Goal: Task Accomplishment & Management: Complete application form

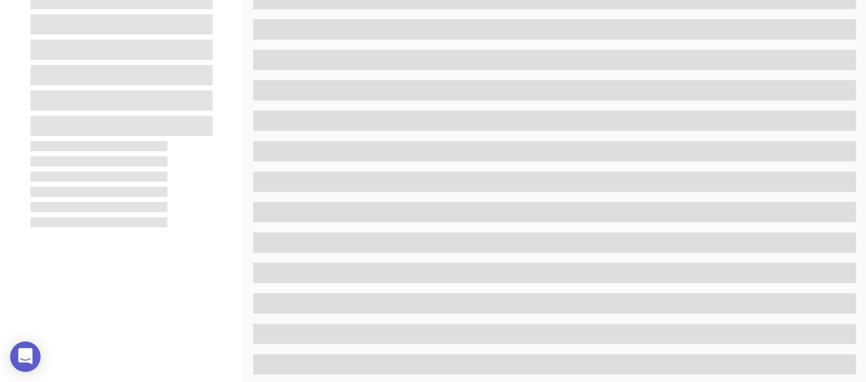
scroll to position [180, 0]
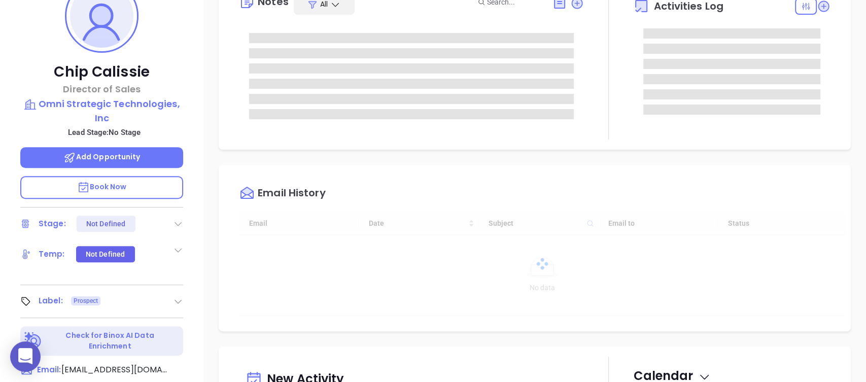
type input "[DATE]"
type input "[PERSON_NAME]"
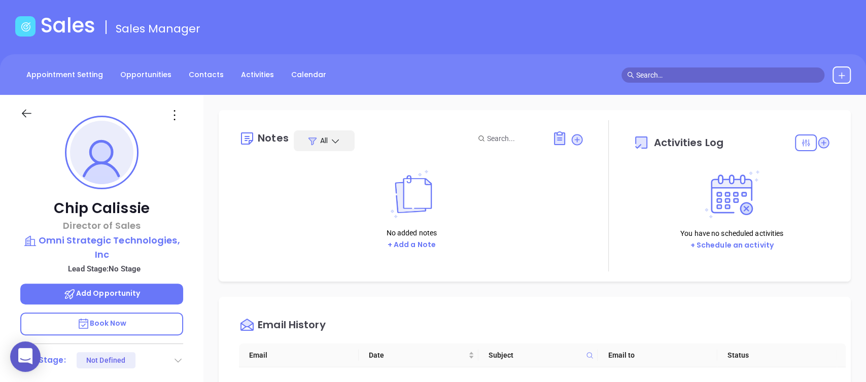
scroll to position [0, 0]
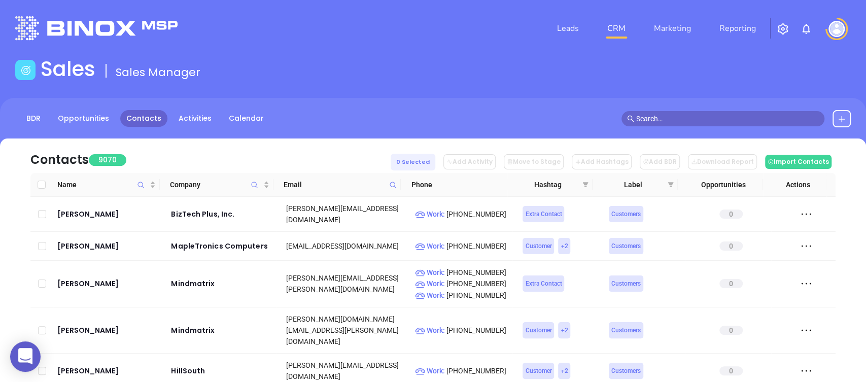
click at [837, 118] on icon at bounding box center [841, 119] width 8 height 8
click at [791, 144] on p "New Contact" at bounding box center [812, 148] width 84 height 16
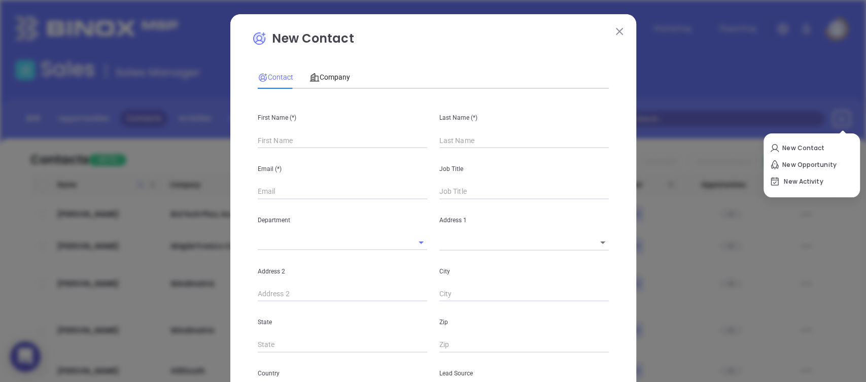
type input "Website Reveal Leads"
type input "1"
drag, startPoint x: 317, startPoint y: 135, endPoint x: 313, endPoint y: 144, distance: 9.6
click at [317, 135] on input "text" at bounding box center [342, 140] width 169 height 15
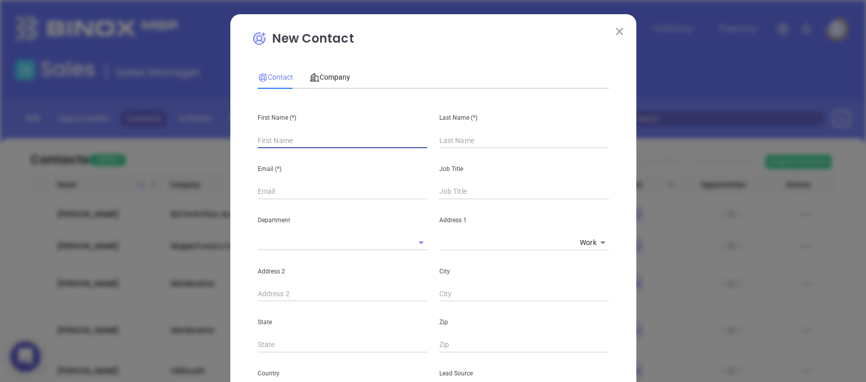
click at [311, 141] on input "text" at bounding box center [342, 140] width 169 height 15
paste input "[PERSON_NAME]"
type input "[PERSON_NAME]"
drag, startPoint x: 454, startPoint y: 137, endPoint x: 452, endPoint y: 143, distance: 5.9
click at [454, 137] on input "text" at bounding box center [523, 140] width 169 height 15
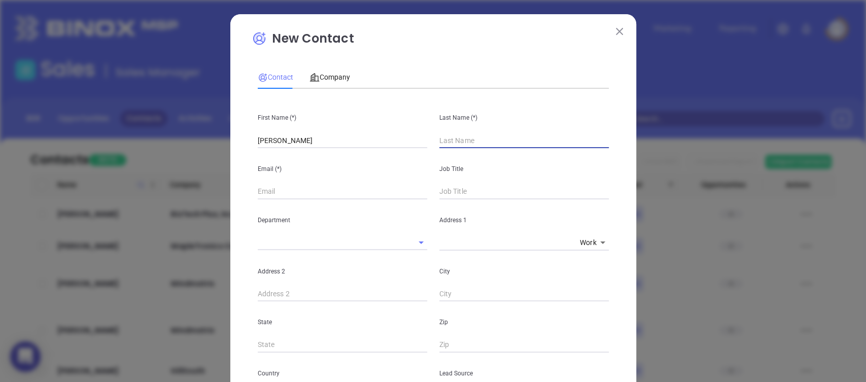
click at [463, 141] on input "text" at bounding box center [523, 140] width 169 height 15
paste input "[PERSON_NAME]"
type input "[PERSON_NAME]"
click at [312, 195] on input "text" at bounding box center [342, 191] width 169 height 15
drag, startPoint x: 269, startPoint y: 194, endPoint x: 278, endPoint y: 191, distance: 9.5
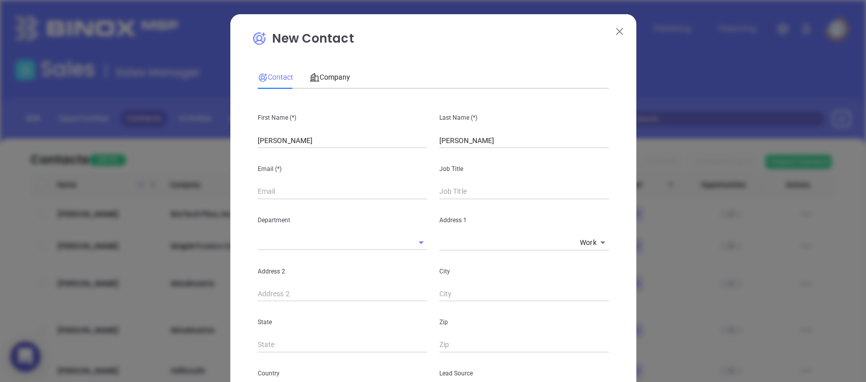
click at [269, 194] on input "text" at bounding box center [342, 191] width 169 height 15
paste input "[EMAIL_ADDRESS][DOMAIN_NAME]"
type input "[EMAIL_ADDRESS][DOMAIN_NAME]"
click at [498, 189] on input "text" at bounding box center [523, 191] width 169 height 15
type input "Owner"
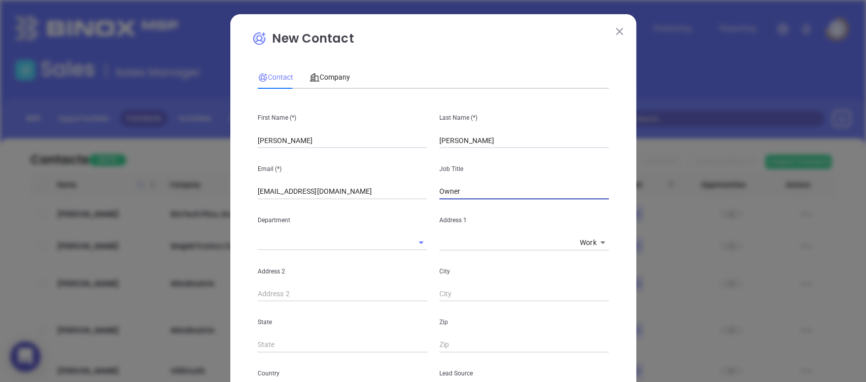
click at [381, 266] on p "Address 2" at bounding box center [342, 271] width 169 height 11
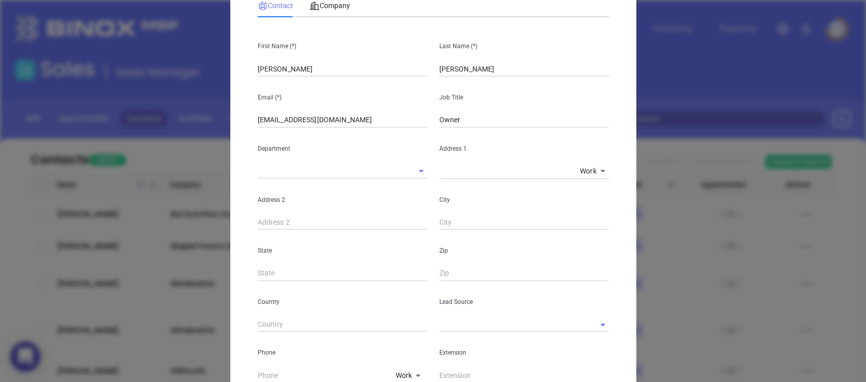
scroll to position [113, 0]
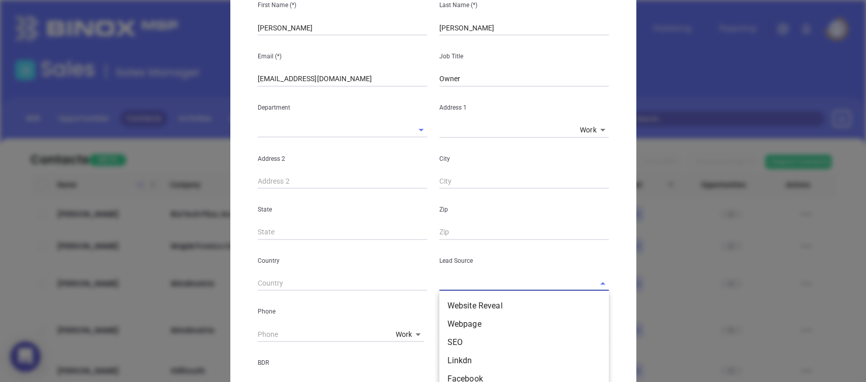
click at [461, 281] on input "text" at bounding box center [509, 283] width 141 height 15
click at [463, 282] on input "b" at bounding box center [509, 283] width 141 height 15
click at [466, 306] on li "Binox" at bounding box center [523, 306] width 169 height 18
type input "Binox"
click at [361, 328] on input "text" at bounding box center [325, 334] width 134 height 15
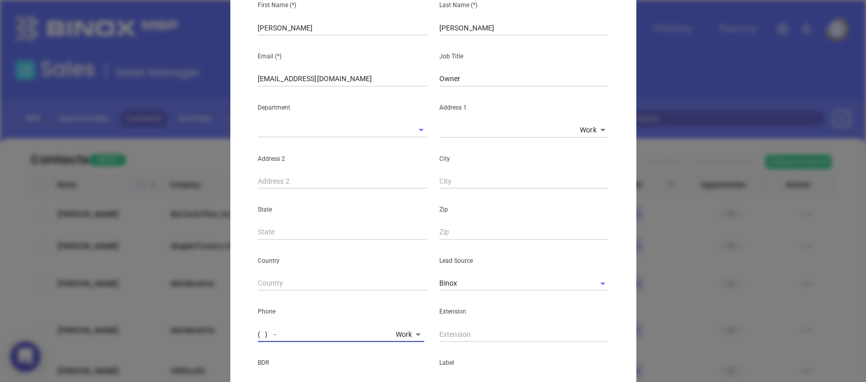
paste input "917) 295-1095"
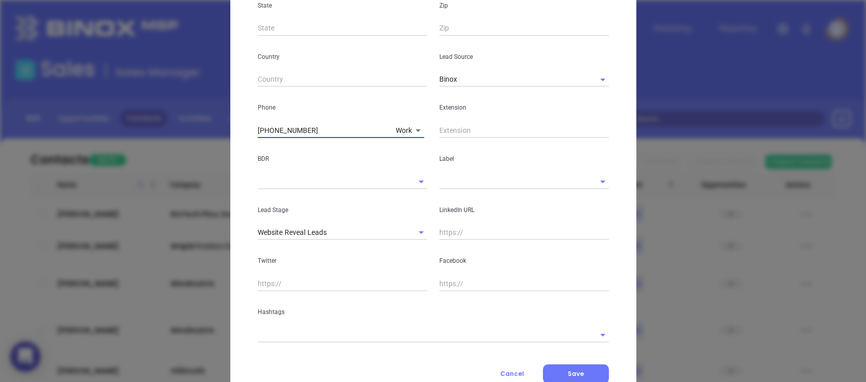
scroll to position [353, 0]
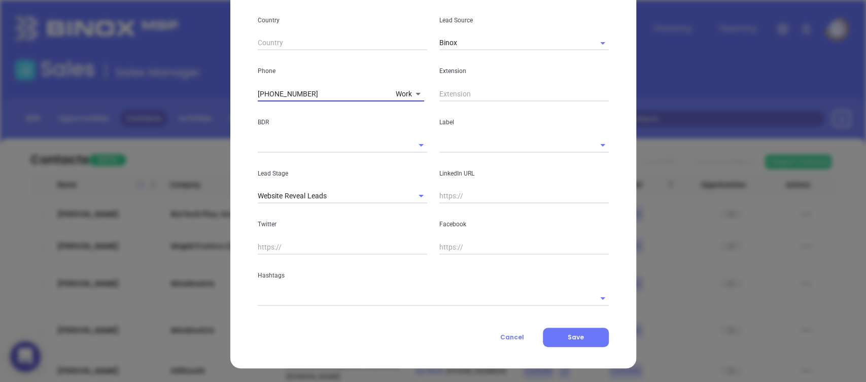
type input "[PHONE_NUMBER]"
drag, startPoint x: 465, startPoint y: 208, endPoint x: 465, endPoint y: 201, distance: 6.6
click at [465, 207] on div "Facebook" at bounding box center [524, 228] width 182 height 51
click at [463, 197] on input "text" at bounding box center [523, 196] width 169 height 15
paste input "[DOMAIN_NAME][URL][PERSON_NAME]"
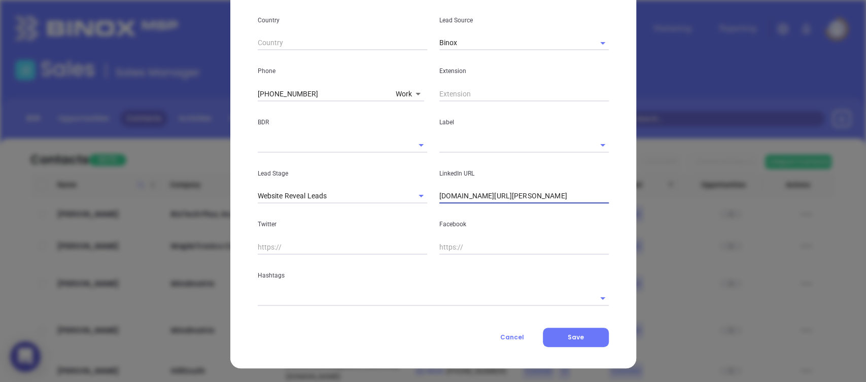
type input "[DOMAIN_NAME][URL][PERSON_NAME]"
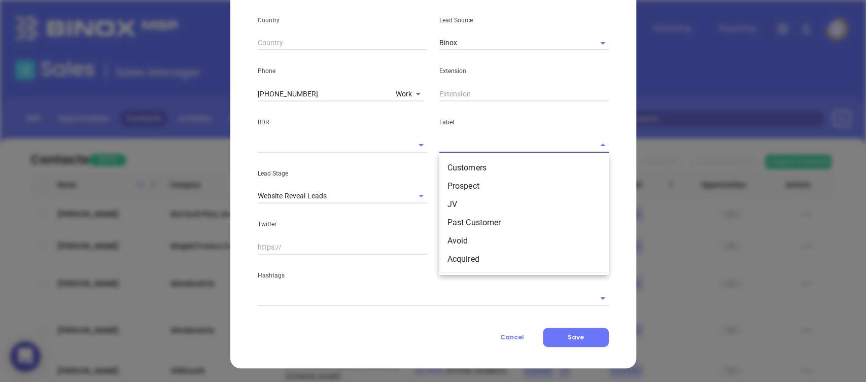
click at [456, 143] on input "text" at bounding box center [509, 144] width 141 height 15
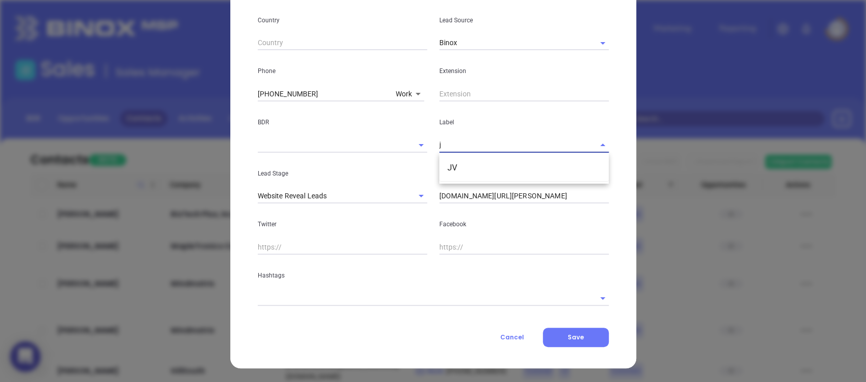
type input "jv"
click at [467, 163] on li "JV" at bounding box center [523, 168] width 169 height 18
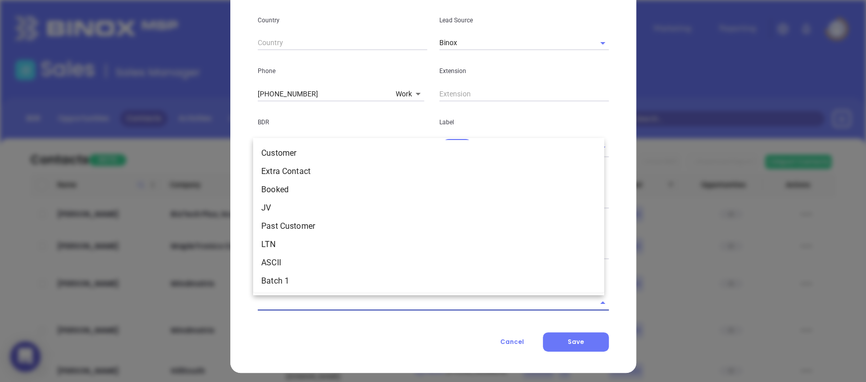
click at [415, 301] on input "text" at bounding box center [419, 302] width 323 height 15
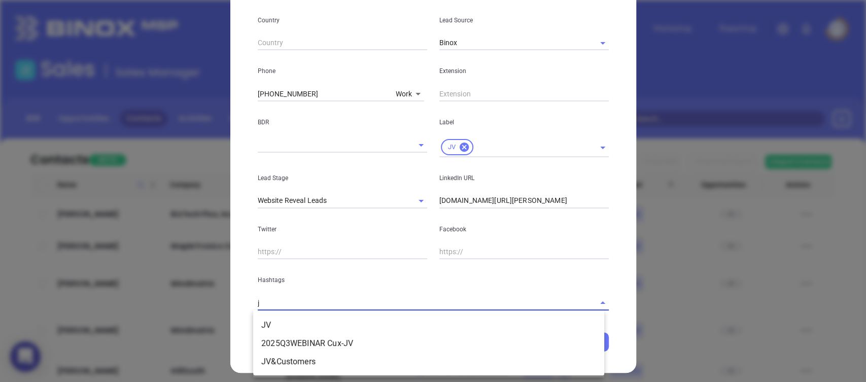
type input "jv"
click at [282, 325] on li "JV" at bounding box center [428, 325] width 351 height 18
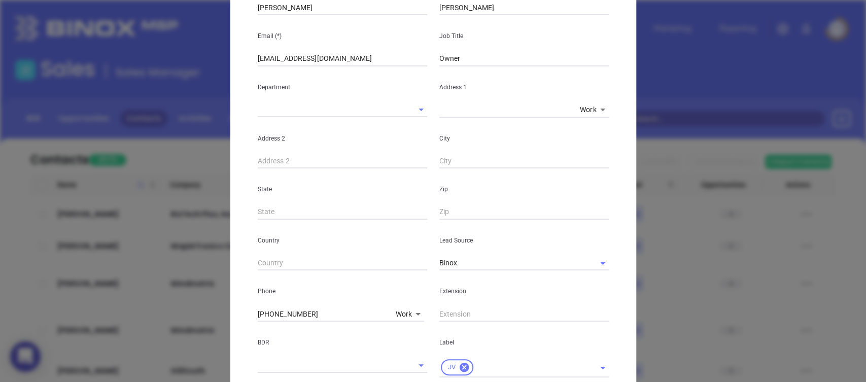
scroll to position [0, 0]
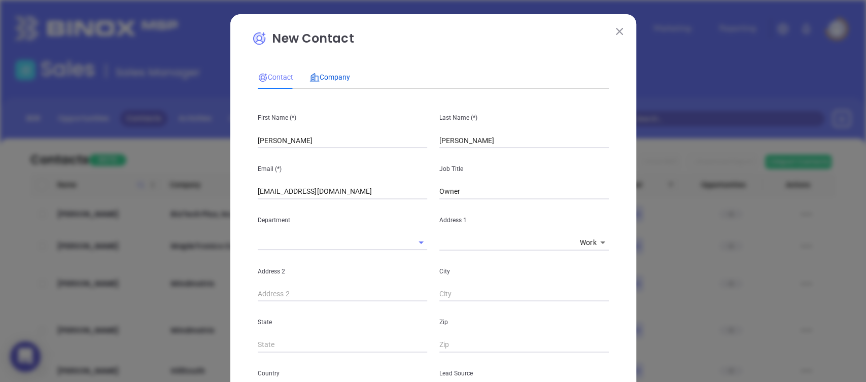
click at [325, 75] on span "Company" at bounding box center [329, 77] width 41 height 8
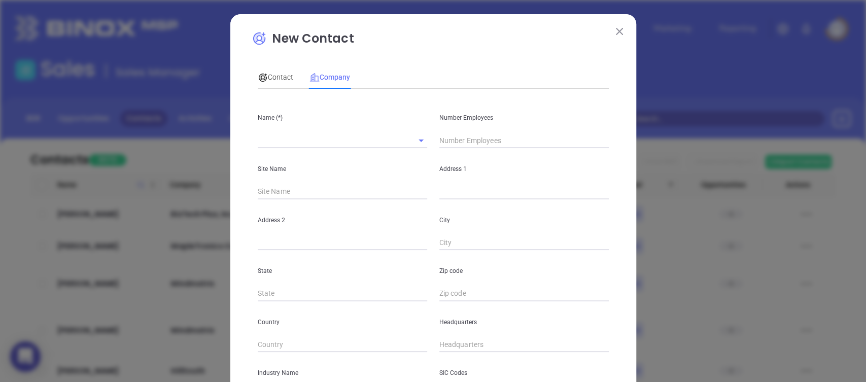
click at [325, 146] on div "Name (*) Number Employees Site Name Address 1 Address 2 City State Zip code Cou…" at bounding box center [433, 301] width 351 height 408
click at [320, 139] on input "text" at bounding box center [328, 140] width 141 height 15
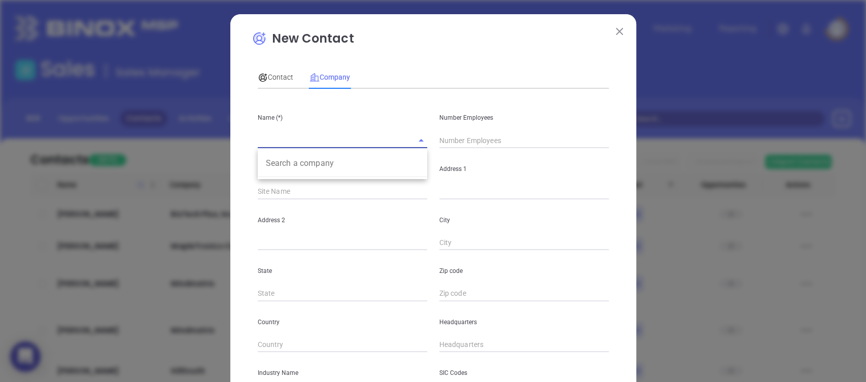
paste input "M2 Technology Wiring Contractor"
type input "M2 Technology Wiring Contractor"
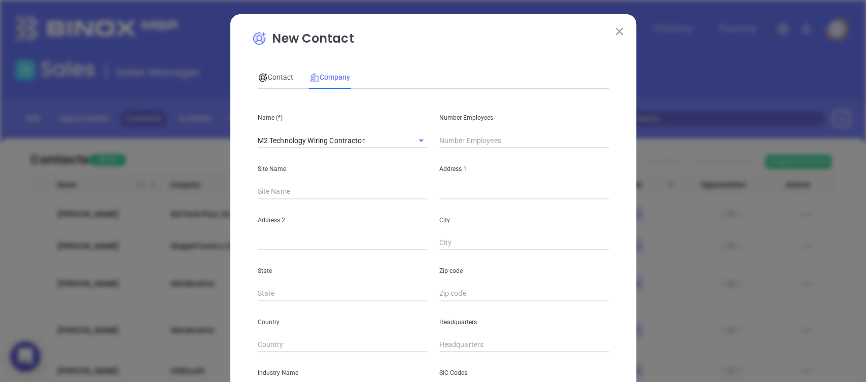
click at [495, 142] on input "text" at bounding box center [523, 140] width 169 height 15
type input "2"
drag, startPoint x: 452, startPoint y: 191, endPoint x: 448, endPoint y: 195, distance: 5.7
click at [452, 191] on input "text" at bounding box center [523, 191] width 169 height 15
click at [448, 195] on input "text" at bounding box center [523, 191] width 169 height 15
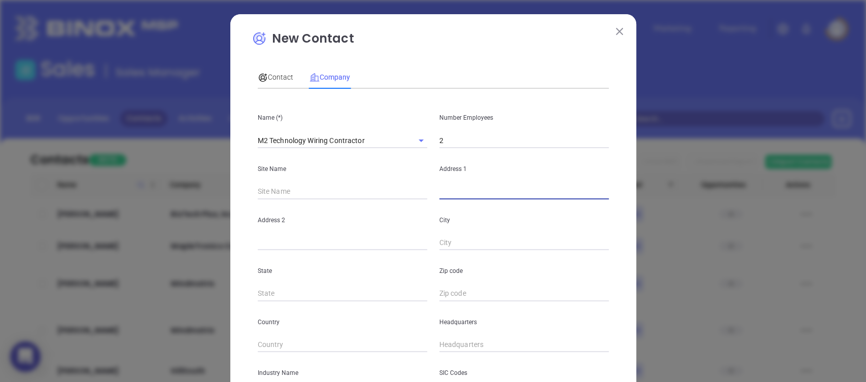
paste input "[STREET_ADDRESS][PERSON_NAME]"
type input "[STREET_ADDRESS][PERSON_NAME]"
drag, startPoint x: 282, startPoint y: 240, endPoint x: 271, endPoint y: 247, distance: 13.0
click at [283, 240] on input "text" at bounding box center [342, 242] width 169 height 15
click at [270, 247] on input "text" at bounding box center [342, 242] width 169 height 15
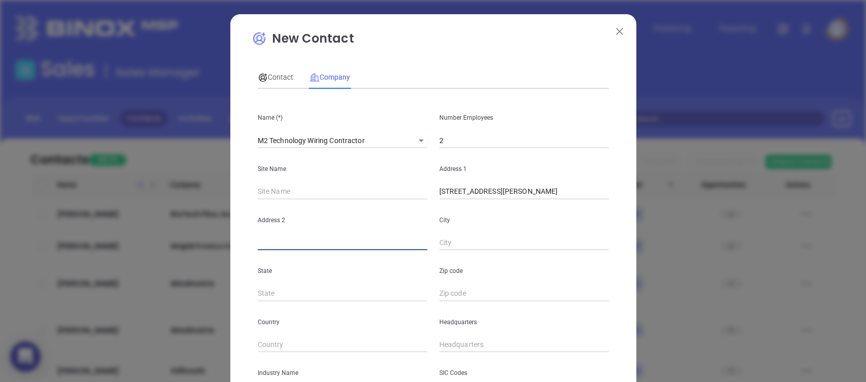
paste input "#187"
type input "#187"
click at [457, 242] on input "text" at bounding box center [523, 242] width 169 height 15
click at [450, 243] on input "text" at bounding box center [523, 242] width 169 height 15
paste input "[GEOGRAPHIC_DATA]"
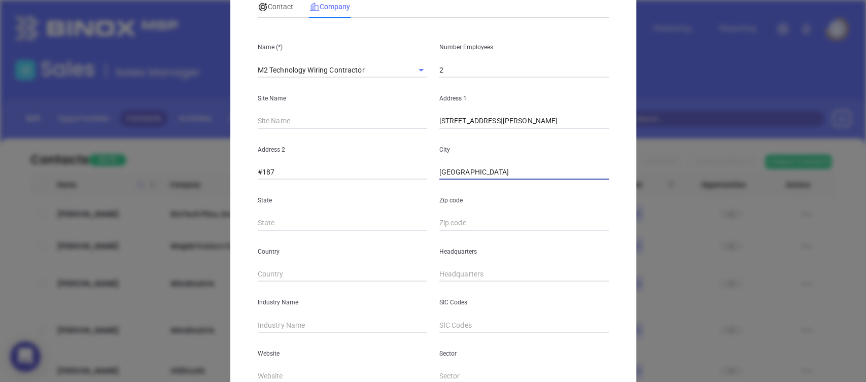
scroll to position [169, 0]
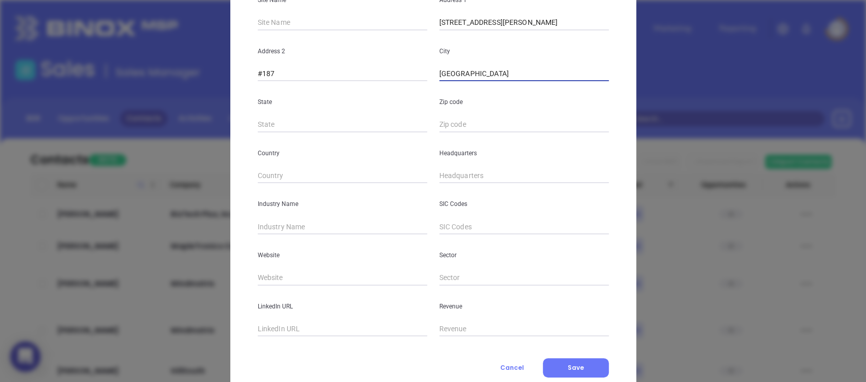
type input "[GEOGRAPHIC_DATA]"
drag, startPoint x: 259, startPoint y: 139, endPoint x: 269, endPoint y: 131, distance: 13.0
click at [259, 139] on div "Country" at bounding box center [343, 157] width 182 height 51
click at [273, 127] on input "text" at bounding box center [342, 124] width 169 height 15
type input "NY"
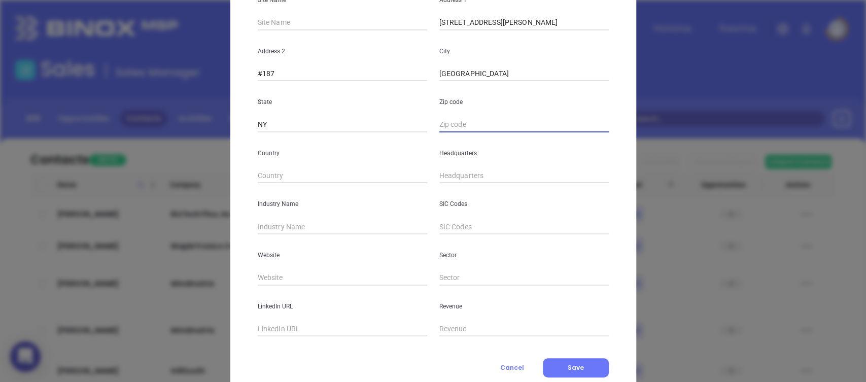
paste input "11746"
type input "11746"
click at [462, 175] on input "( ) -" at bounding box center [523, 175] width 169 height 15
paste input "917"
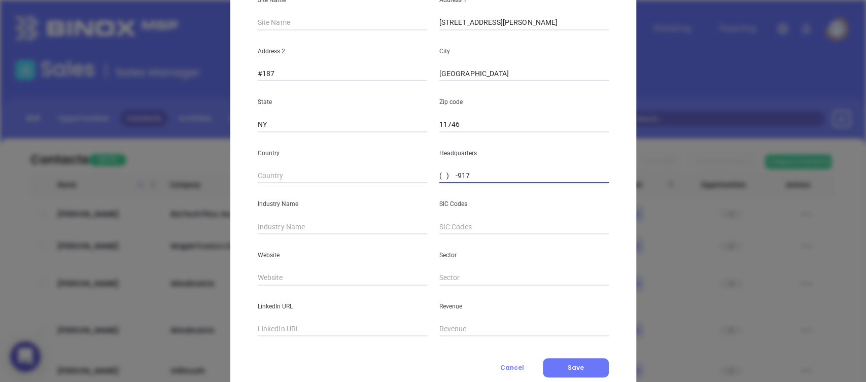
drag, startPoint x: 491, startPoint y: 176, endPoint x: 256, endPoint y: 198, distance: 235.9
click at [258, 199] on div "Name (*) M2 Technology Wiring [DEMOGRAPHIC_DATA] Number Employees 2 Site Name A…" at bounding box center [433, 132] width 351 height 408
click at [254, 197] on div "Industry Name" at bounding box center [343, 208] width 182 height 51
click at [465, 188] on div "SIC Codes" at bounding box center [524, 208] width 182 height 51
click at [473, 179] on input "( ) -917" at bounding box center [523, 175] width 169 height 15
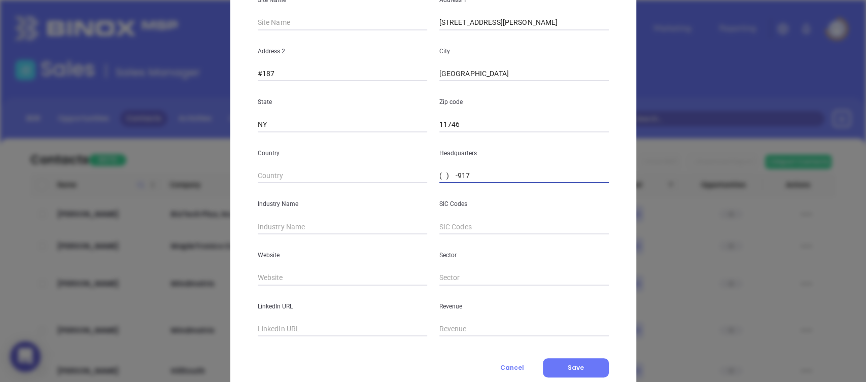
click at [474, 176] on input "( ) -917" at bounding box center [523, 175] width 169 height 15
paste input "91) 7 2-9510"
paste input "917) 295-1095"
type input "[PHONE_NUMBER]"
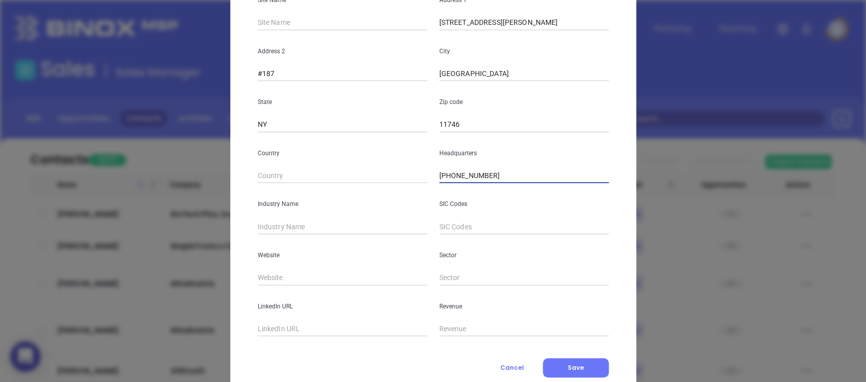
click at [272, 230] on input "text" at bounding box center [342, 226] width 169 height 15
paste input "Technology, Information"
type input "Technology, Information"
click at [300, 284] on input "text" at bounding box center [342, 277] width 169 height 15
click at [292, 277] on input "text" at bounding box center [342, 277] width 169 height 15
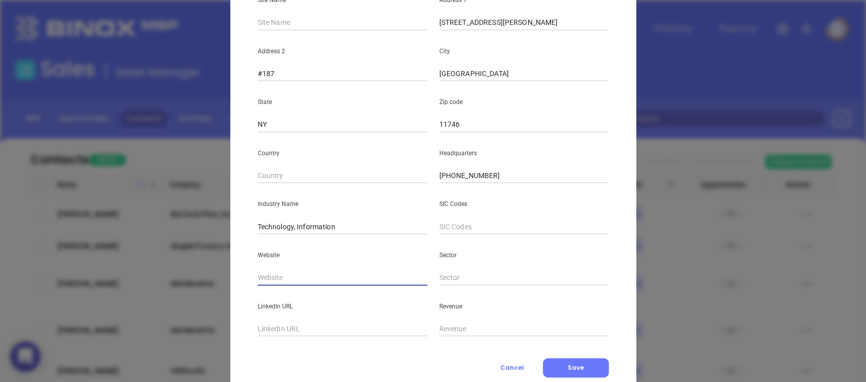
paste input "[URL][DOMAIN_NAME]"
type input "[URL][DOMAIN_NAME]"
click at [313, 330] on input "text" at bounding box center [342, 329] width 169 height 15
click at [314, 330] on input "text" at bounding box center [342, 329] width 169 height 15
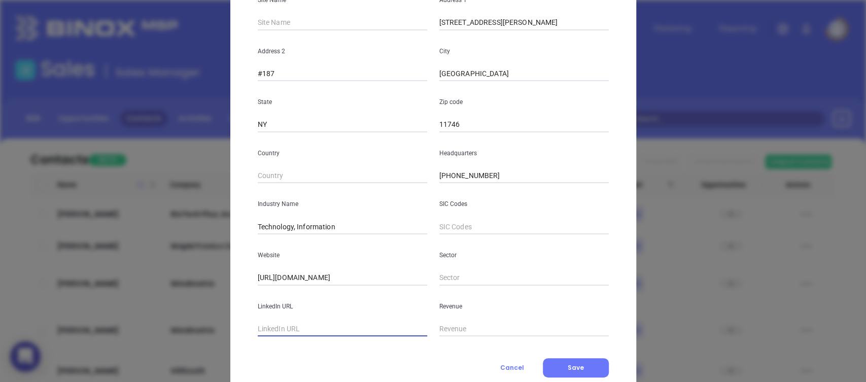
paste input "[URL][DOMAIN_NAME][PERSON_NAME]"
type input "[URL][DOMAIN_NAME][PERSON_NAME]"
click at [462, 331] on input "text" at bounding box center [523, 329] width 169 height 15
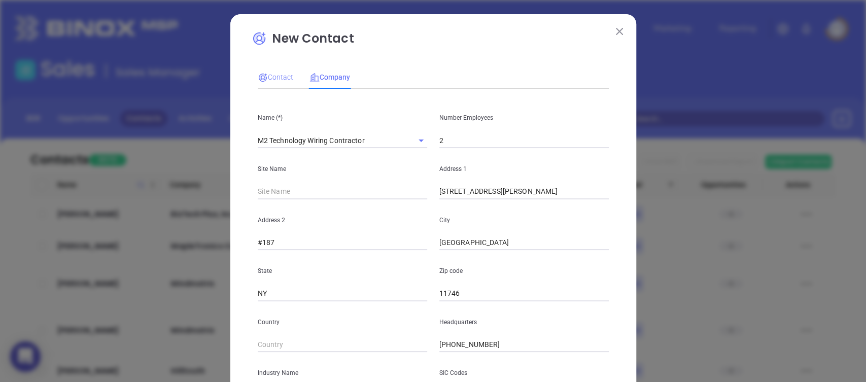
type input "0"
click at [271, 78] on span "Contact" at bounding box center [276, 77] width 36 height 8
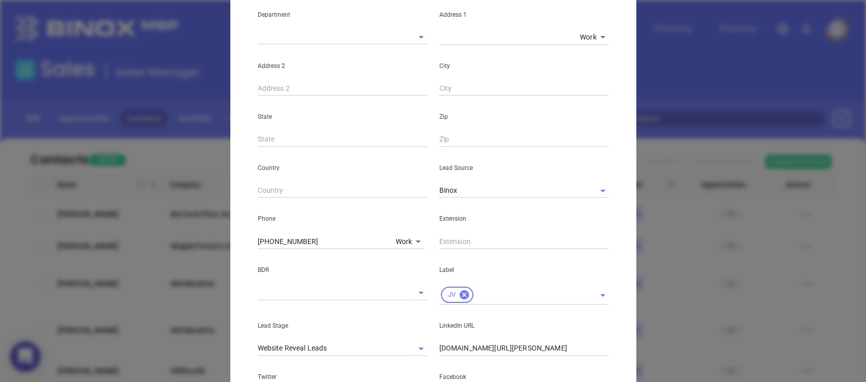
scroll to position [363, 0]
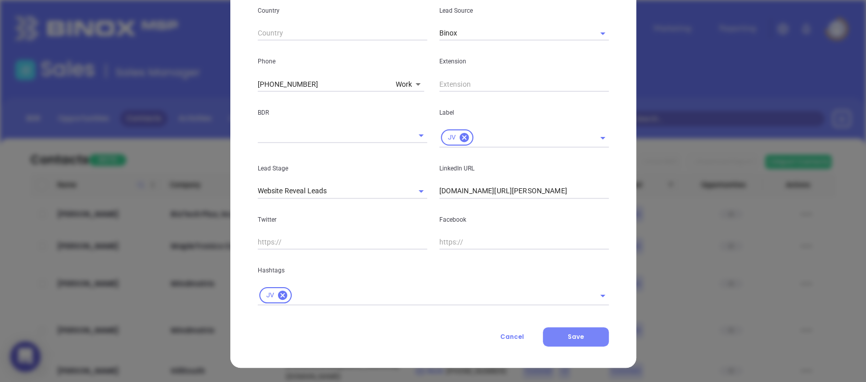
click at [575, 334] on span "Save" at bounding box center [576, 336] width 16 height 9
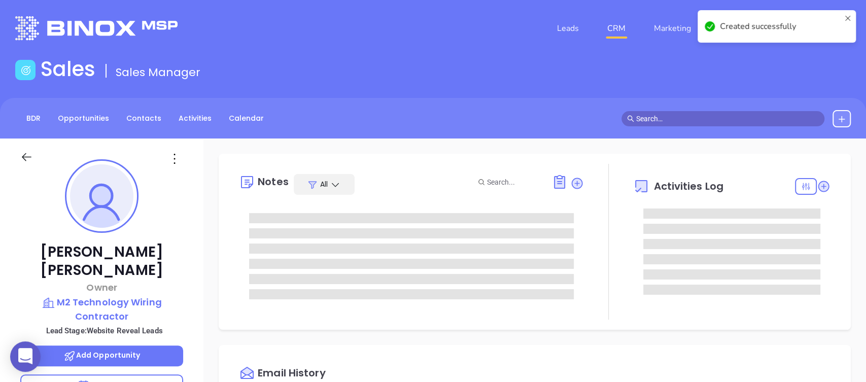
scroll to position [295, 0]
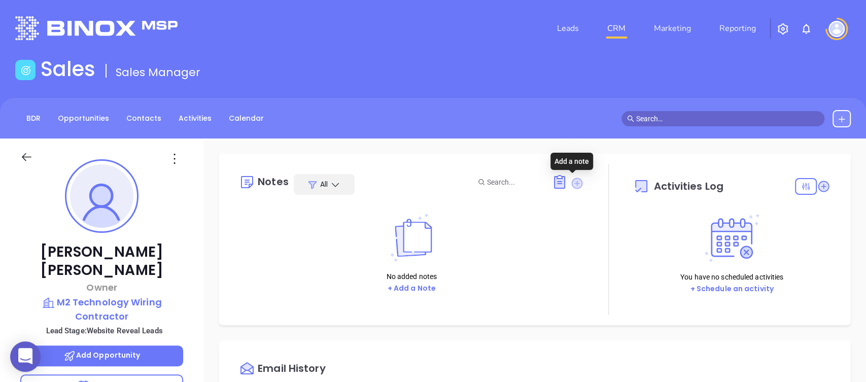
click at [572, 184] on icon at bounding box center [577, 183] width 11 height 11
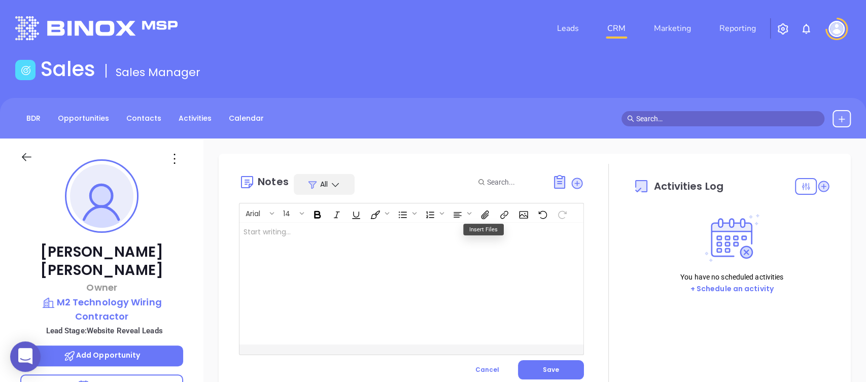
click at [387, 239] on div at bounding box center [399, 284] width 320 height 122
click at [533, 369] on button "Save" at bounding box center [551, 369] width 66 height 19
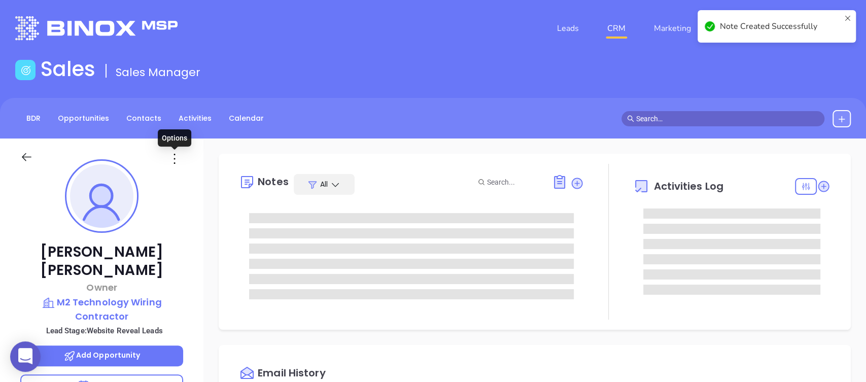
click at [173, 159] on icon at bounding box center [174, 159] width 16 height 16
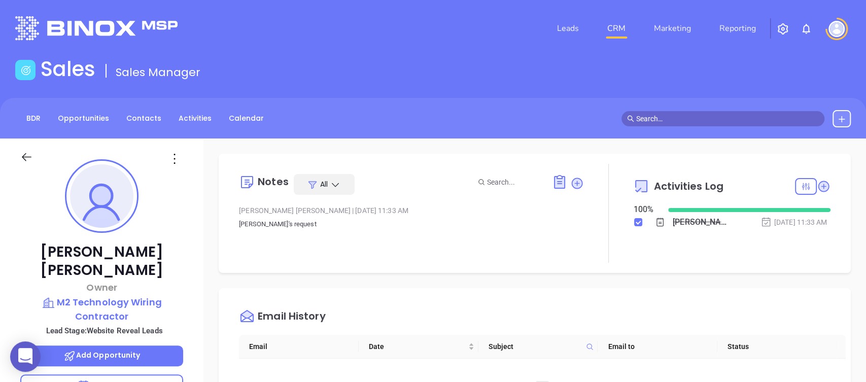
click at [313, 108] on div "BDR Opportunities Contacts Activities Calendar" at bounding box center [433, 118] width 866 height 41
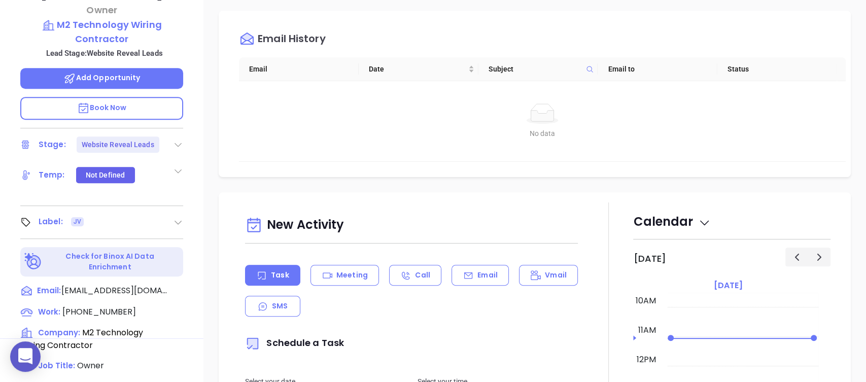
scroll to position [113, 0]
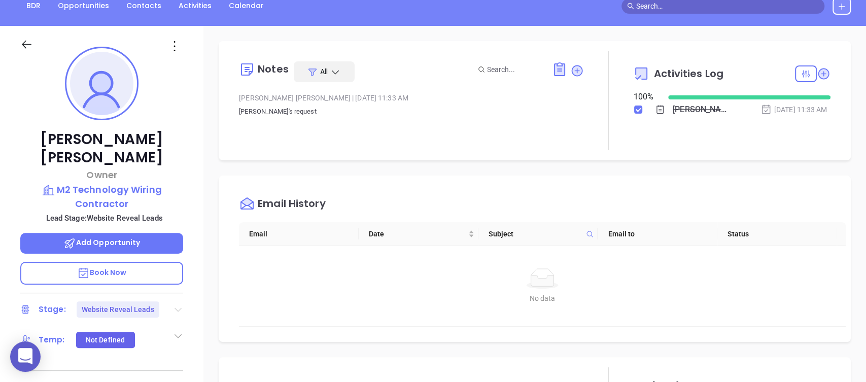
click at [176, 308] on icon at bounding box center [177, 310] width 7 height 4
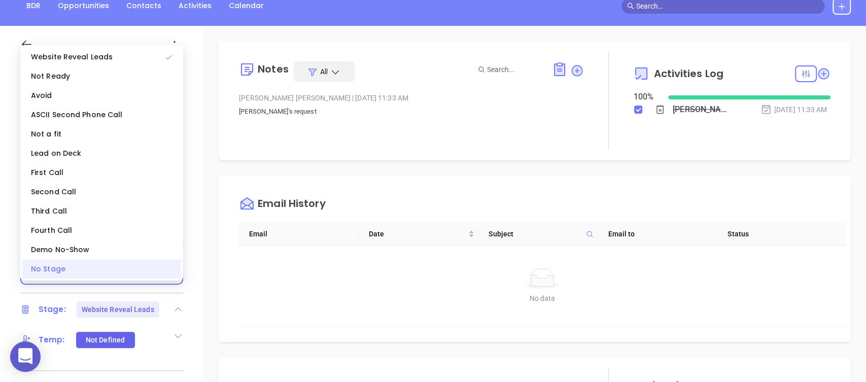
click at [112, 265] on div "No Stage" at bounding box center [101, 268] width 159 height 19
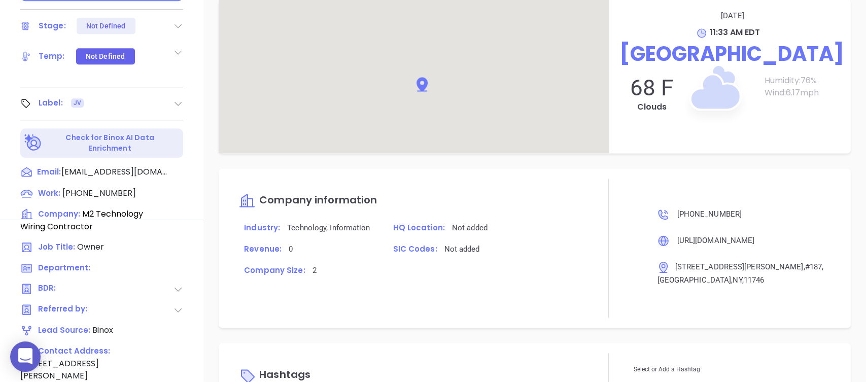
scroll to position [467, 0]
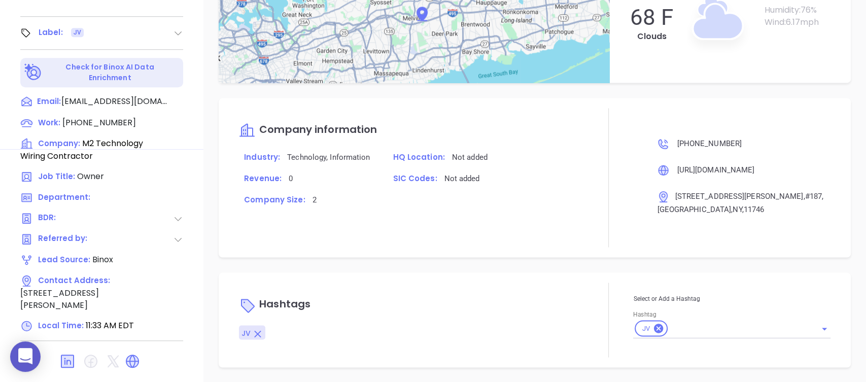
click at [653, 324] on icon at bounding box center [658, 328] width 11 height 11
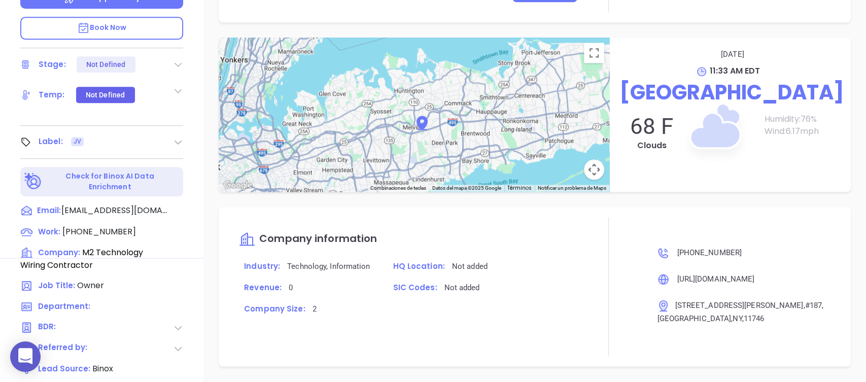
scroll to position [297, 0]
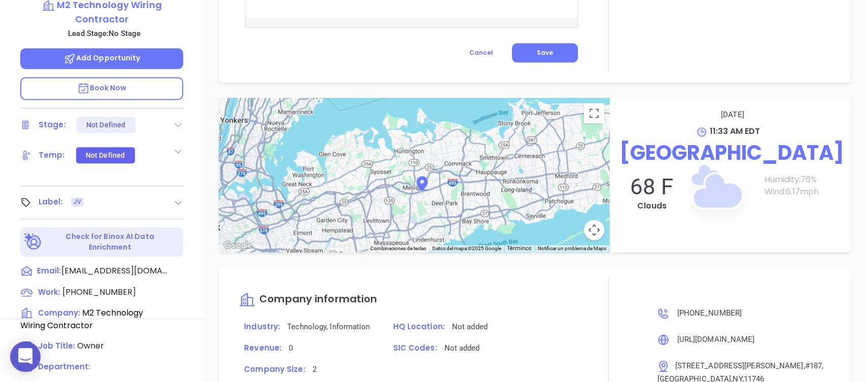
click at [180, 197] on icon at bounding box center [178, 202] width 10 height 10
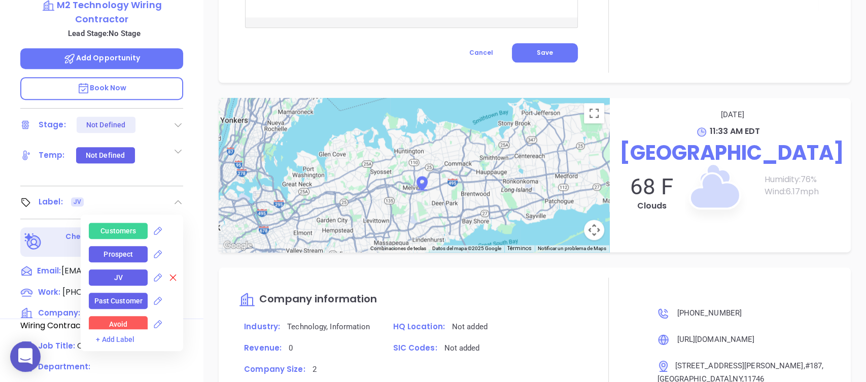
click at [169, 272] on icon at bounding box center [173, 277] width 10 height 10
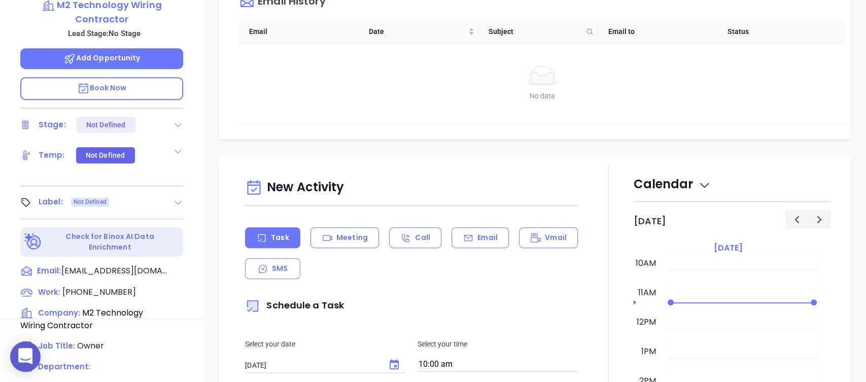
scroll to position [0, 0]
